Goal: Task Accomplishment & Management: Complete application form

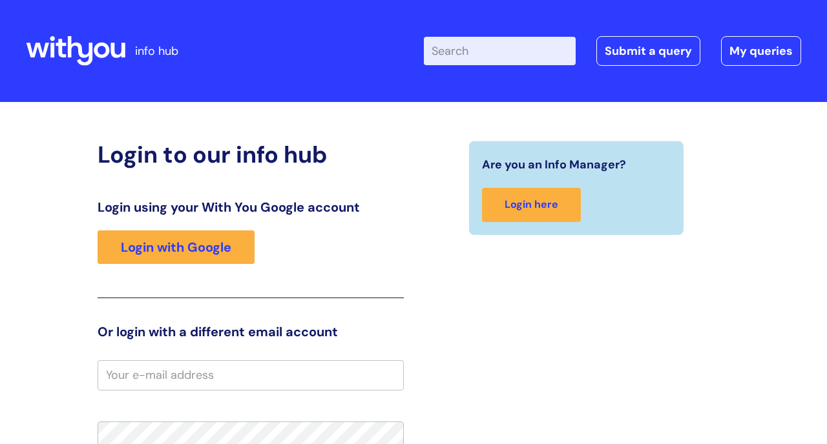
click at [509, 54] on input "Enter your search term here..." at bounding box center [500, 51] width 152 height 28
click at [643, 56] on link "Submit a query" at bounding box center [648, 51] width 104 height 30
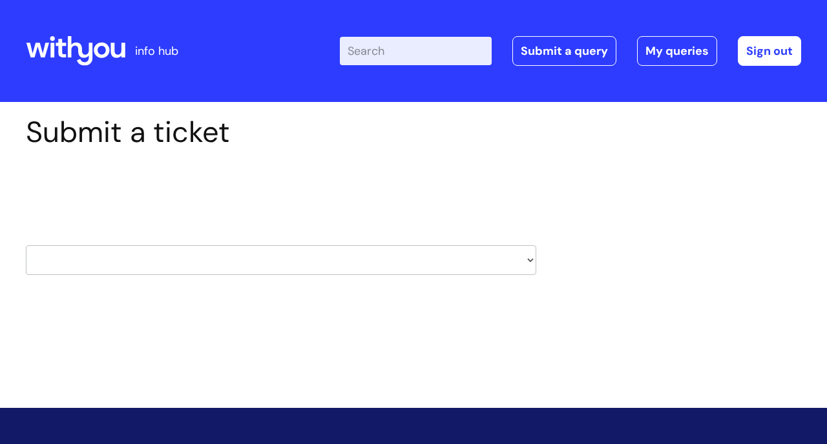
click at [533, 257] on select "HR / People IT and Support Clinical Drug Alerts Finance Accounts Data Support T…" at bounding box center [281, 260] width 510 height 30
select select "it_and_support"
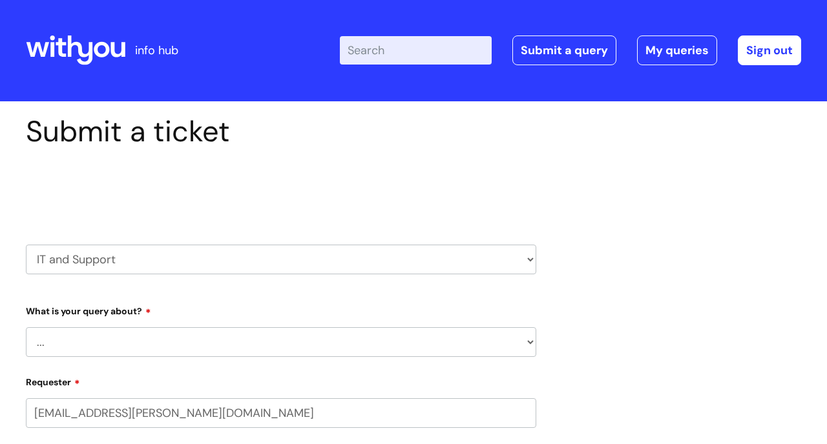
click at [169, 336] on select "... Mobile Phone Reset & MFA Accounts, Starters and Leavers IT Hardware issue I…" at bounding box center [281, 342] width 510 height 30
select select "80004286540"
select select "Accounts, Starters and Leavers"
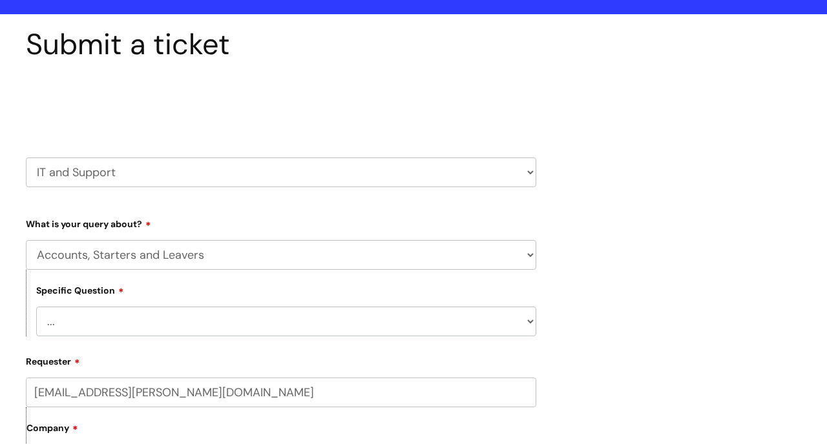
scroll to position [118, 0]
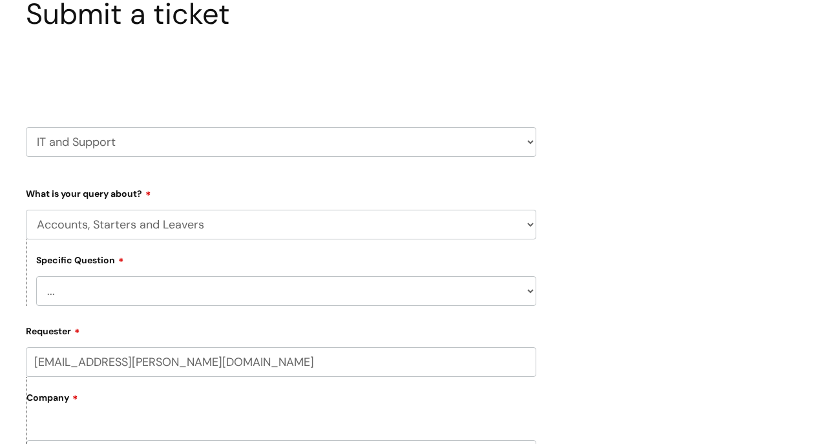
click at [168, 286] on select "... I have a new starter I have a leaver I need to make a change to an account …" at bounding box center [286, 291] width 500 height 30
select select "I have a new starter"
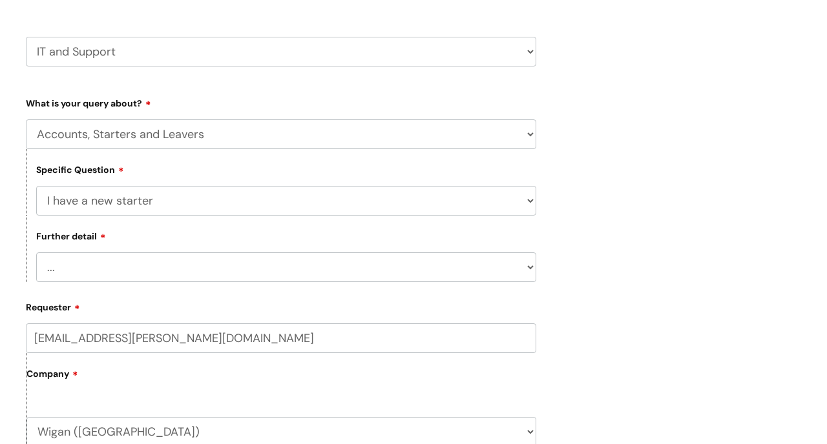
scroll to position [247, 0]
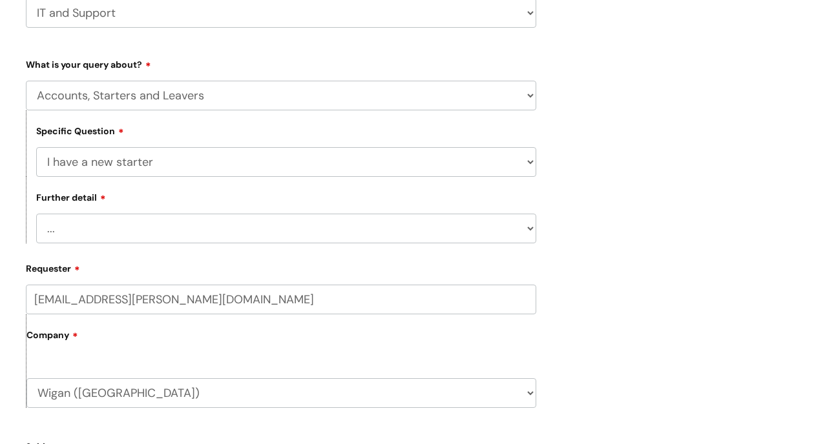
click at [264, 220] on select "... Can I have my new starter’s IT account details I need to amend the name, de…" at bounding box center [286, 229] width 500 height 30
select select "Something else"
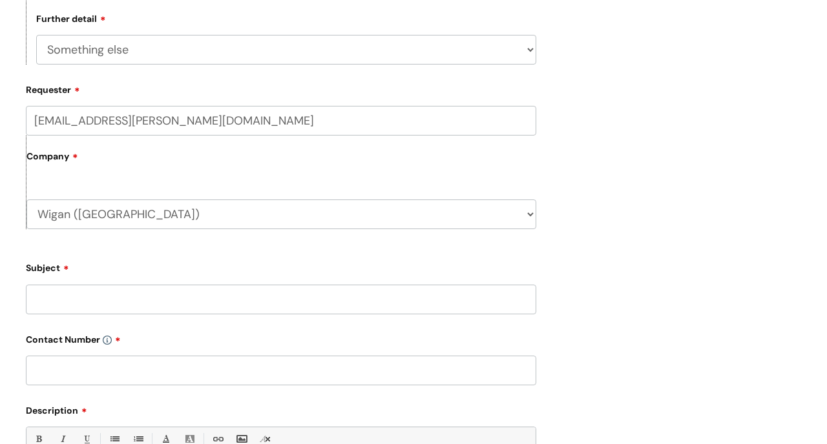
scroll to position [474, 0]
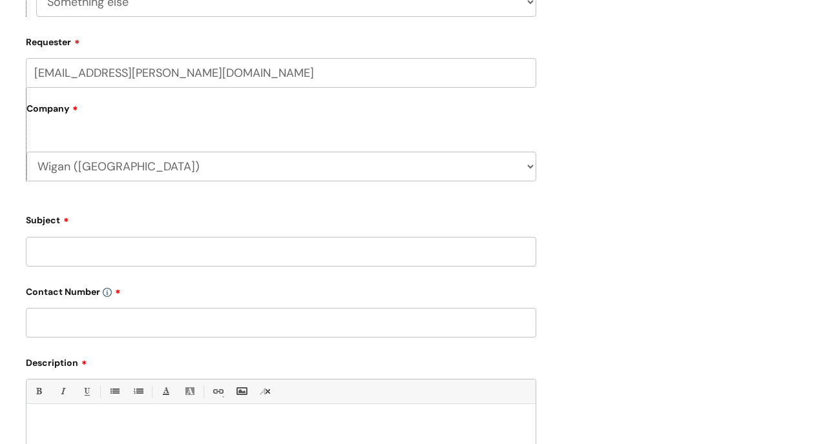
click at [105, 251] on input "Subject" at bounding box center [281, 252] width 510 height 30
type input "Dillon Grimshaw"
click at [116, 324] on input "text" at bounding box center [281, 323] width 510 height 30
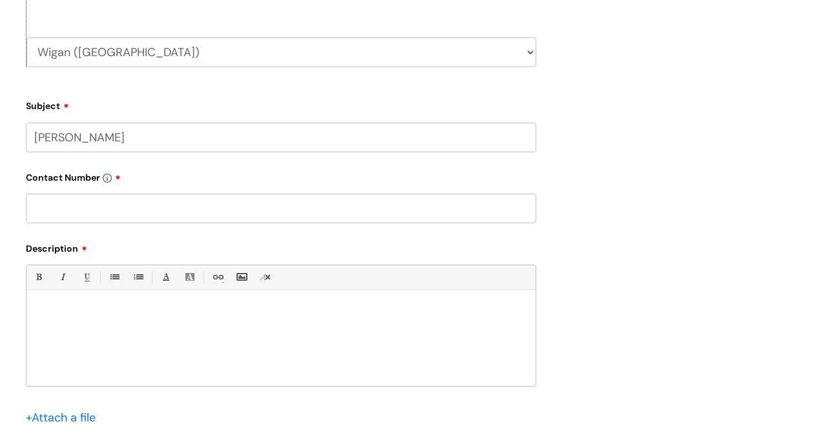
scroll to position [592, 0]
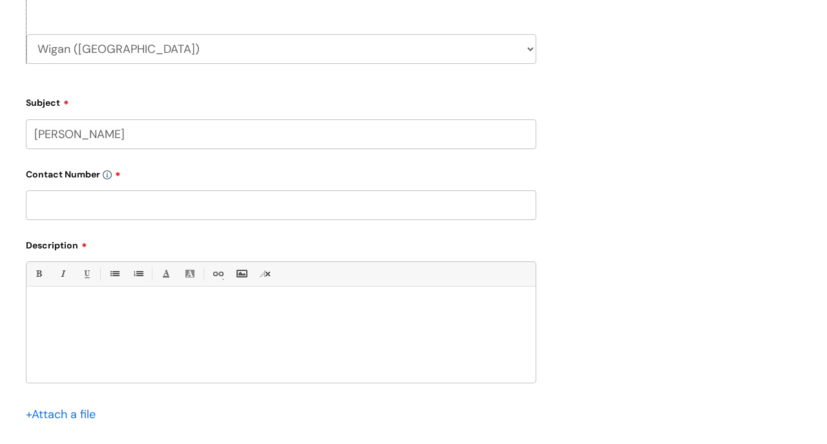
paste input "07970965872"
type input "07970965872 (Claire)"
click at [68, 316] on div at bounding box center [280, 338] width 509 height 89
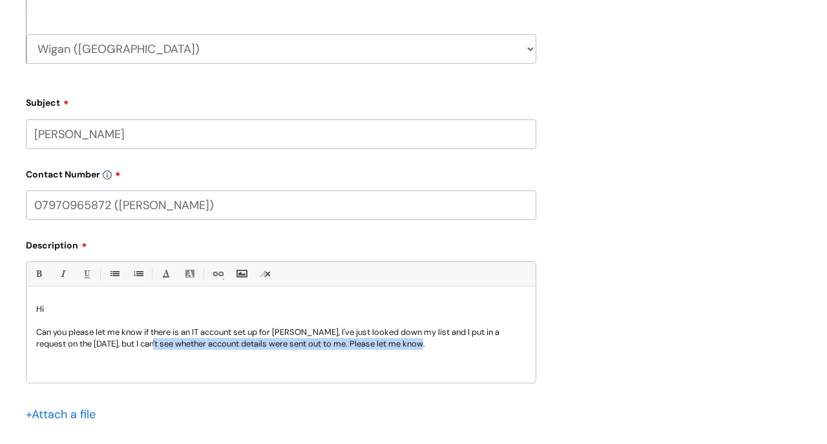
drag, startPoint x: 404, startPoint y: 340, endPoint x: 126, endPoint y: 342, distance: 278.4
click at [126, 342] on p "Can you please let me know if there is an IT account set up for Dillon, I've ju…" at bounding box center [281, 338] width 490 height 23
click at [318, 344] on p "Can you please let me know if there is an IT account set up for Dillon, I've ju…" at bounding box center [281, 338] width 490 height 23
click at [413, 347] on p "Can you please let me know if there is an IT account set up for Dillon, I've ju…" at bounding box center [281, 338] width 490 height 23
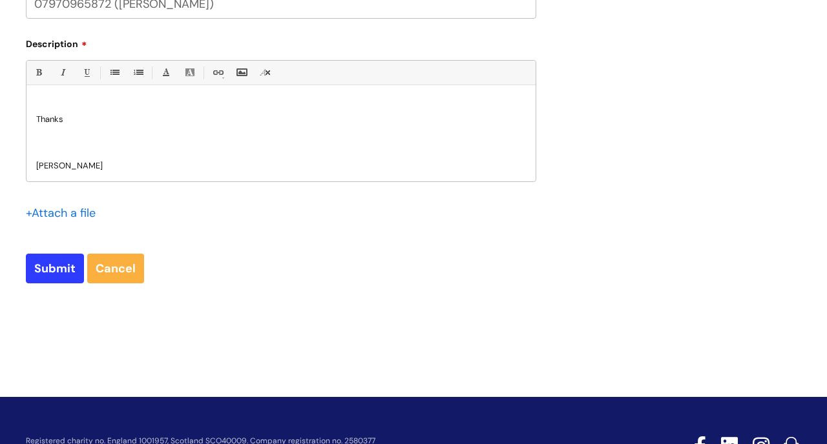
scroll to position [850, 0]
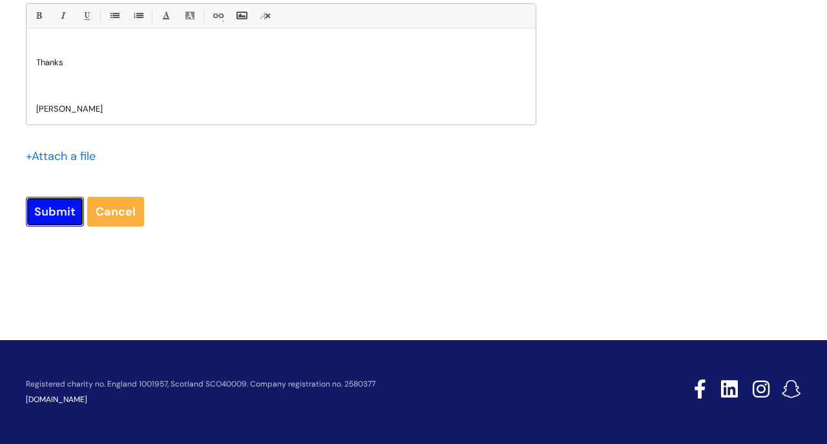
click at [52, 211] on input "Submit" at bounding box center [55, 212] width 58 height 30
type input "Please Wait..."
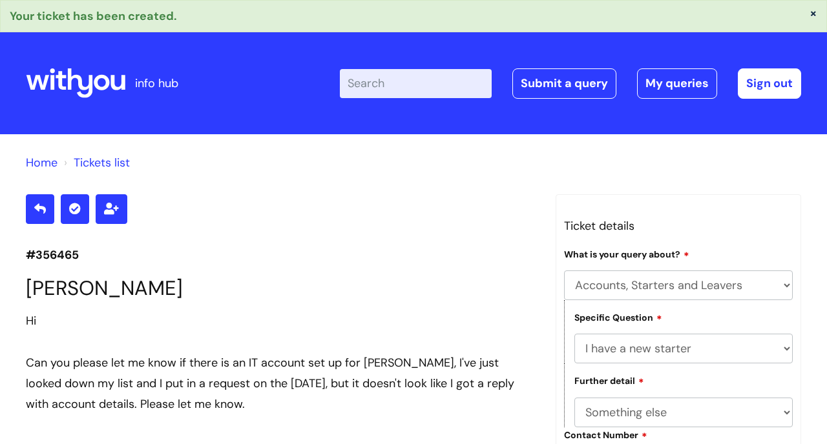
select select "Accounts, Starters and Leavers"
select select "I have a new starter"
select select "Something else"
click at [570, 84] on link "Submit a query" at bounding box center [564, 83] width 104 height 30
